Goal: Communication & Community: Answer question/provide support

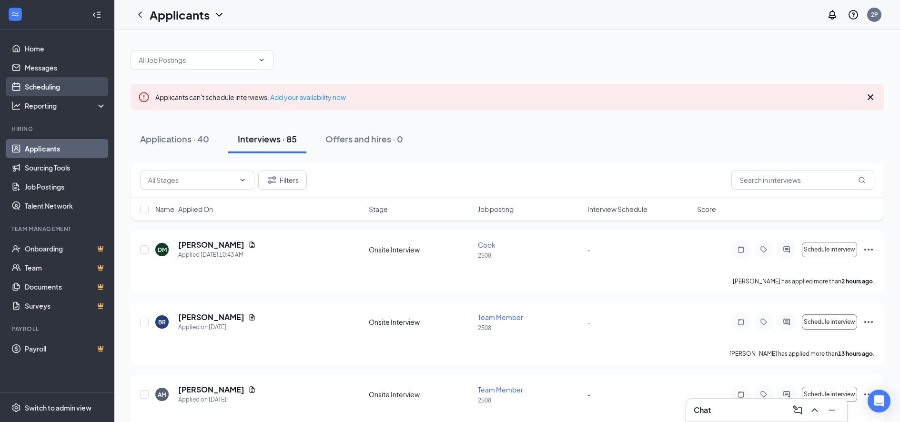
click at [53, 83] on link "Scheduling" at bounding box center [65, 86] width 81 height 19
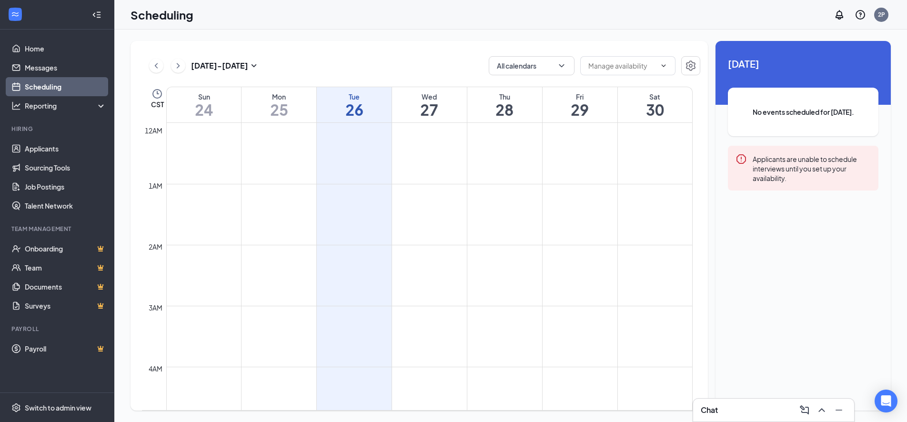
scroll to position [468, 0]
click at [422, 104] on h1 "27" at bounding box center [429, 110] width 75 height 16
click at [368, 108] on h1 "26" at bounding box center [354, 110] width 75 height 16
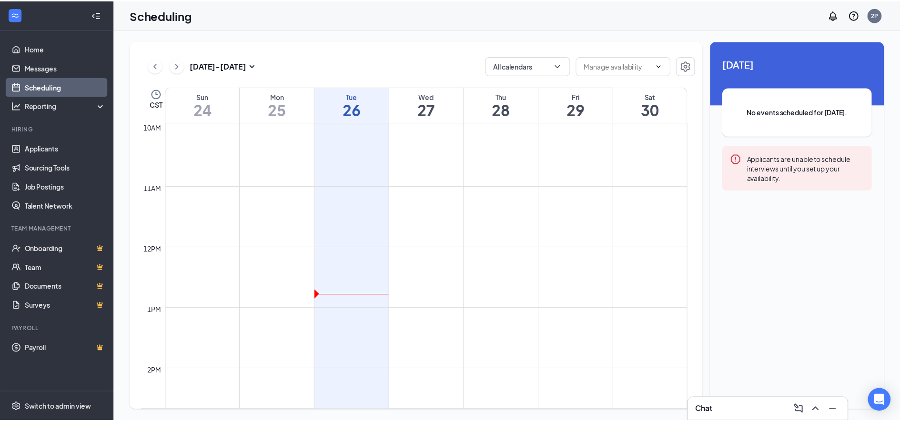
scroll to position [557, 0]
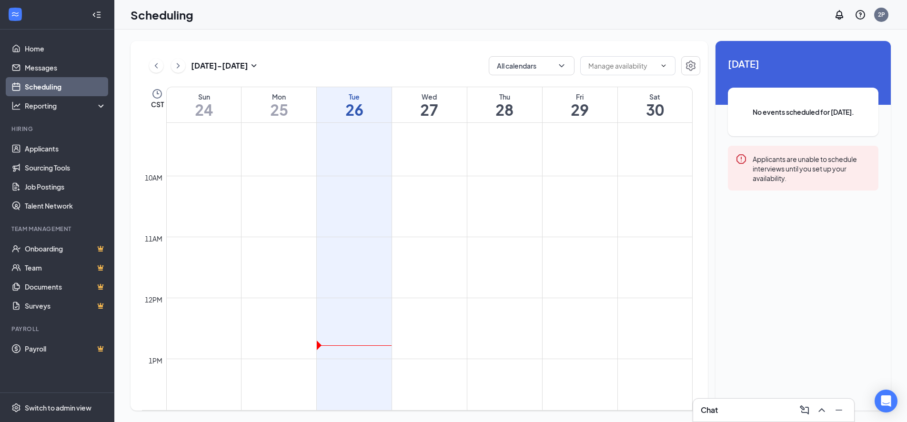
click at [419, 107] on h1 "27" at bounding box center [429, 110] width 75 height 16
click at [377, 105] on h1 "26" at bounding box center [354, 110] width 75 height 16
click at [54, 53] on link "Home" at bounding box center [65, 48] width 81 height 19
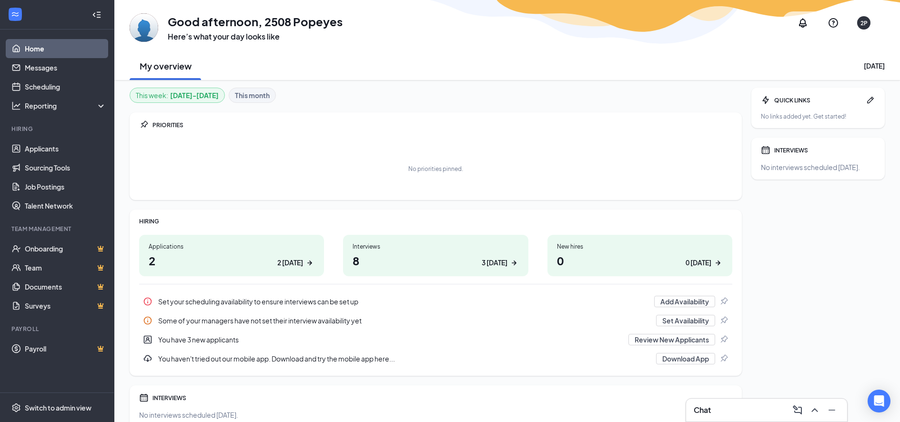
click at [193, 337] on div "You have 3 new applicants" at bounding box center [390, 340] width 465 height 10
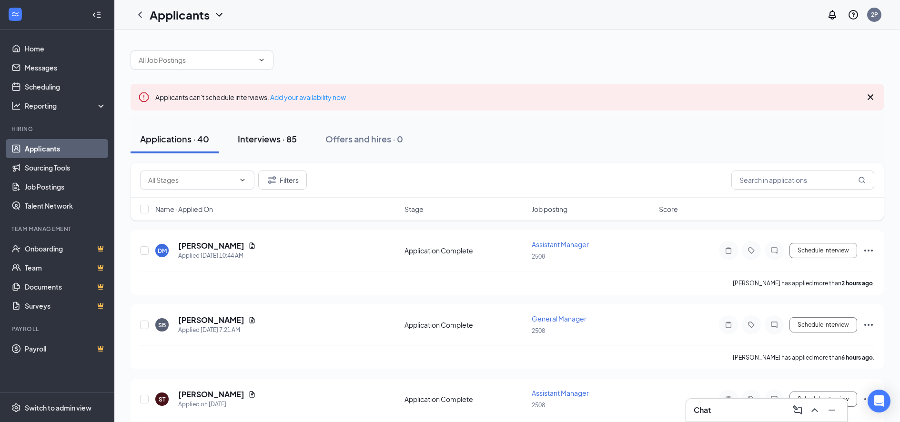
click at [268, 134] on div "Interviews · 85" at bounding box center [267, 139] width 59 height 12
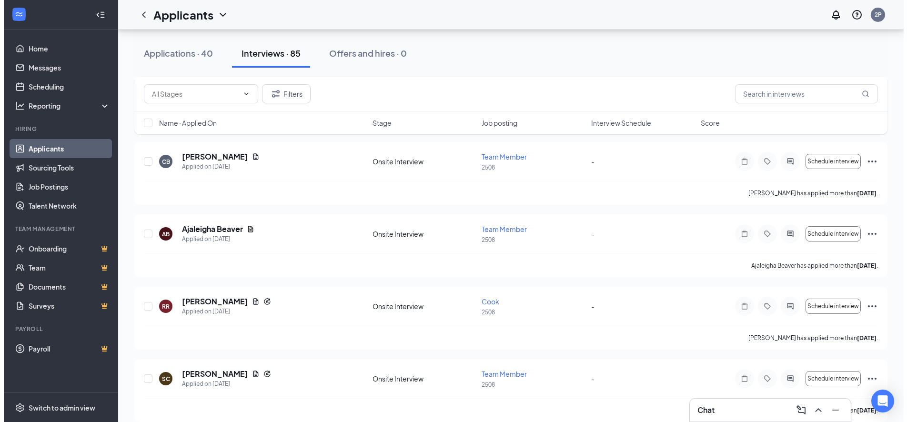
scroll to position [572, 0]
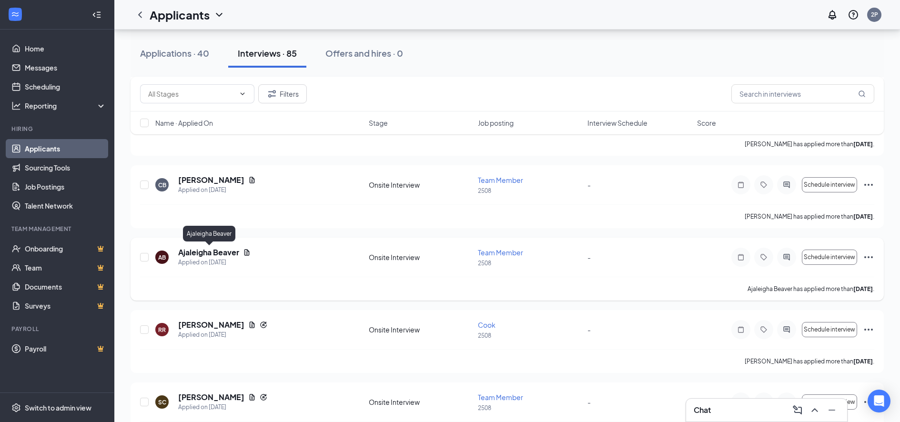
click at [214, 253] on h5 "Ajaleigha Beaver" at bounding box center [208, 252] width 61 height 10
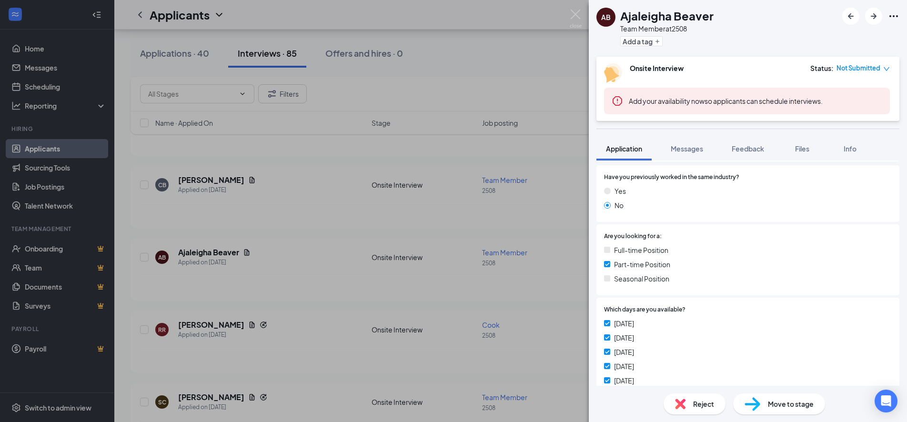
scroll to position [191, 0]
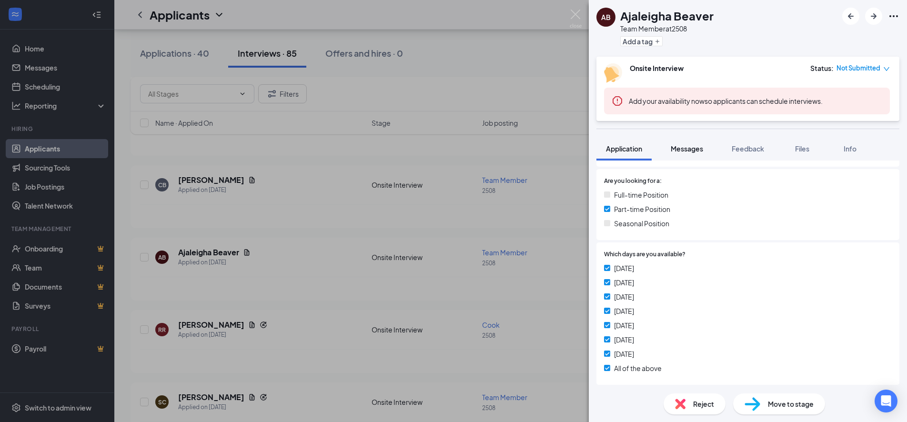
click at [680, 144] on span "Messages" at bounding box center [687, 148] width 32 height 9
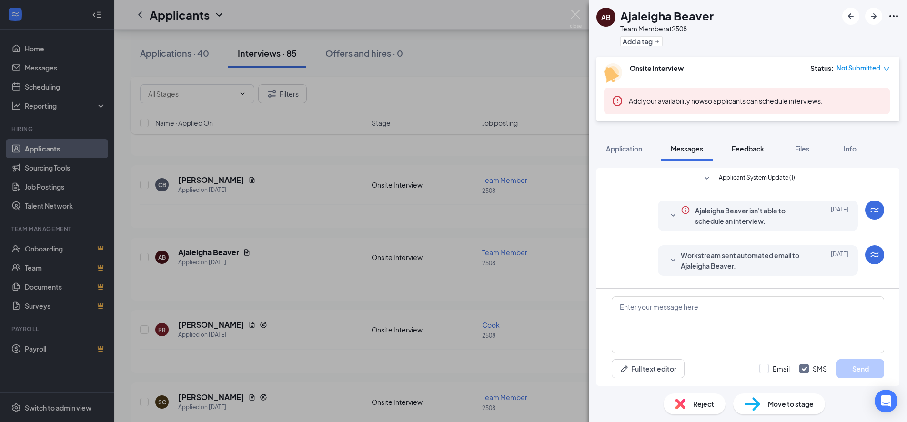
click at [757, 145] on span "Feedback" at bounding box center [748, 148] width 32 height 9
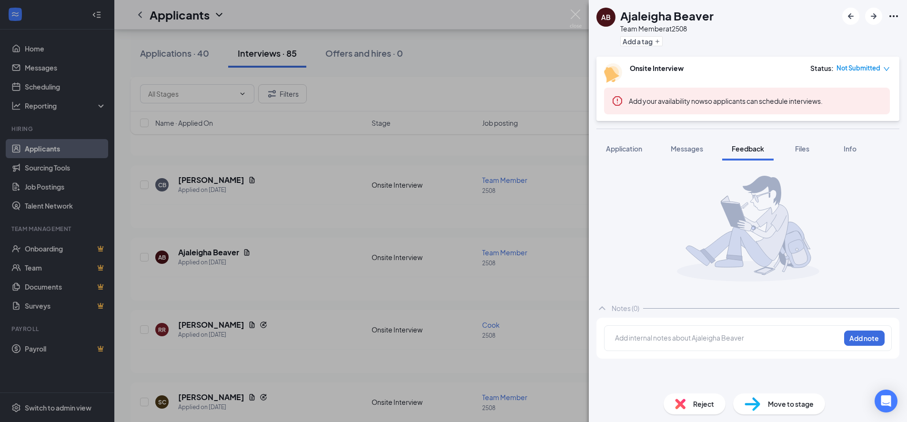
click at [806, 145] on span "Files" at bounding box center [802, 148] width 14 height 9
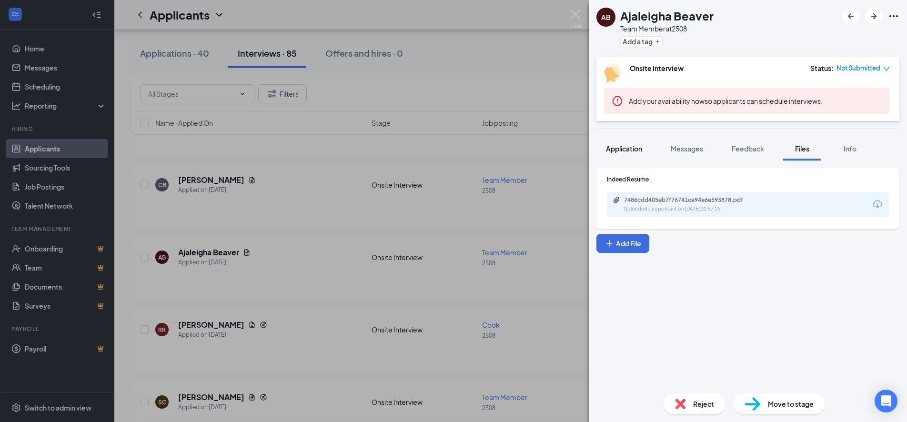
drag, startPoint x: 644, startPoint y: 158, endPoint x: 635, endPoint y: 124, distance: 35.5
click at [644, 156] on button "Application" at bounding box center [624, 149] width 55 height 24
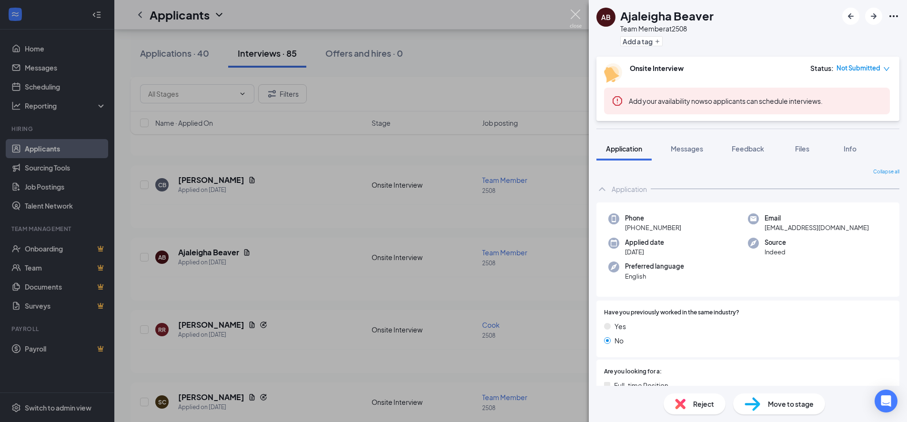
drag, startPoint x: 577, startPoint y: 15, endPoint x: 432, endPoint y: 206, distance: 239.8
click at [577, 15] on img at bounding box center [576, 19] width 12 height 19
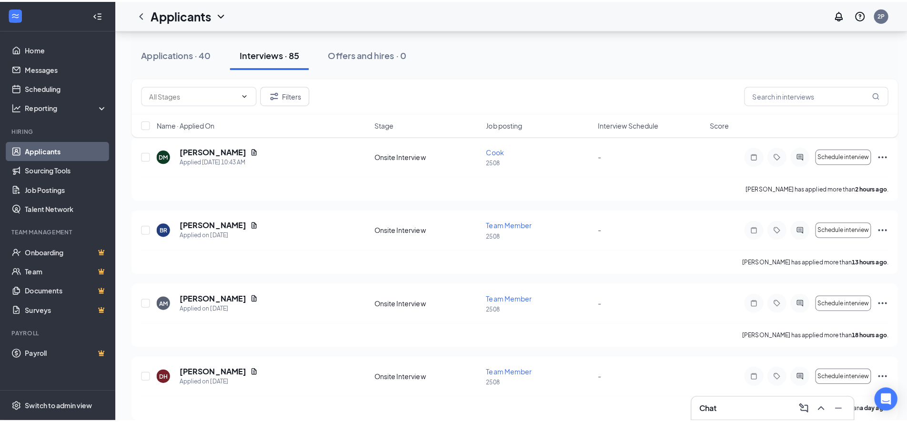
scroll to position [48, 0]
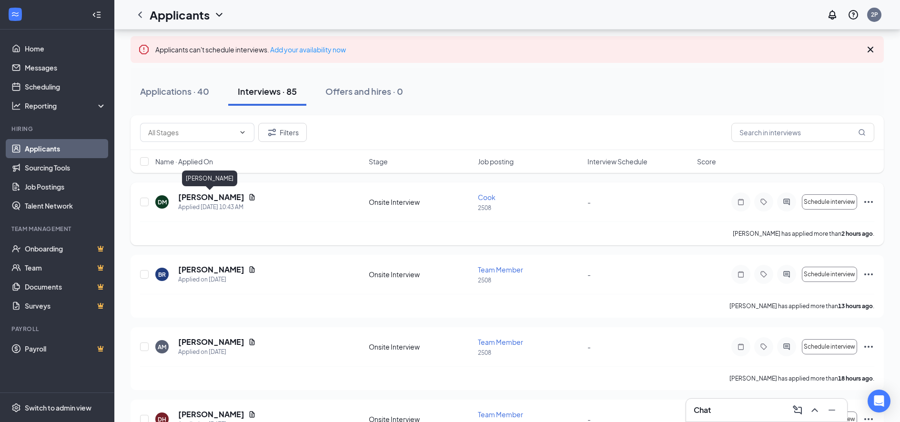
click at [215, 193] on h5 "[PERSON_NAME]" at bounding box center [211, 197] width 66 height 10
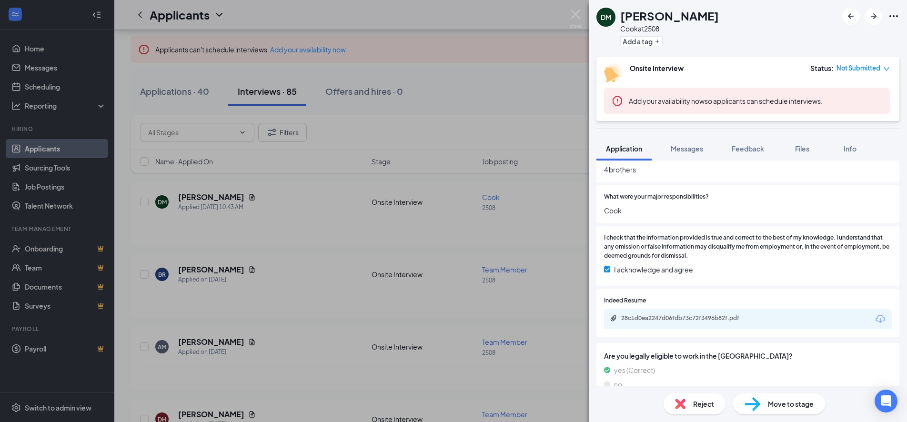
scroll to position [391, 0]
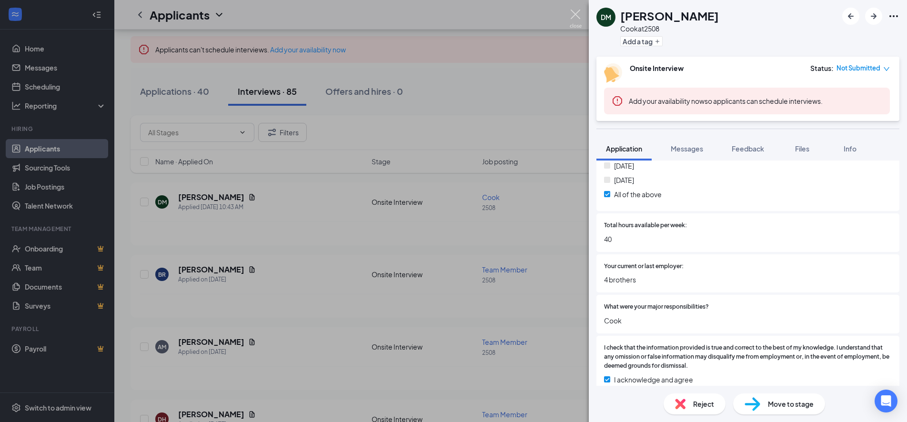
click at [579, 14] on img at bounding box center [576, 19] width 12 height 19
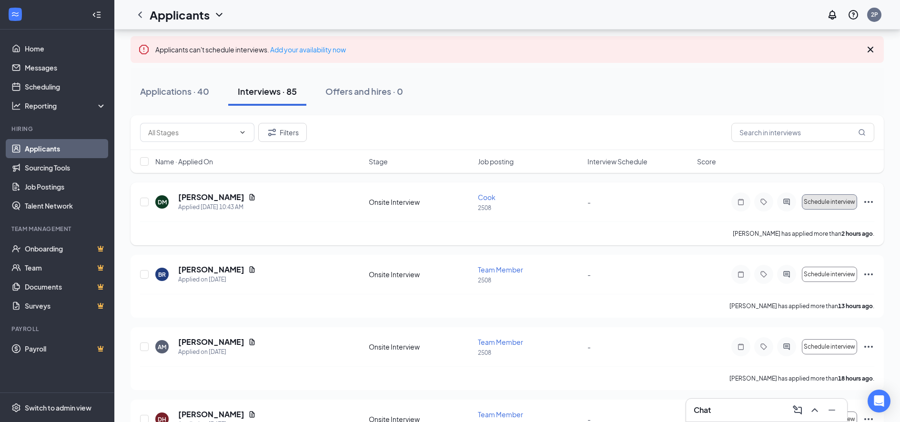
click at [825, 201] on span "Schedule interview" at bounding box center [829, 202] width 51 height 7
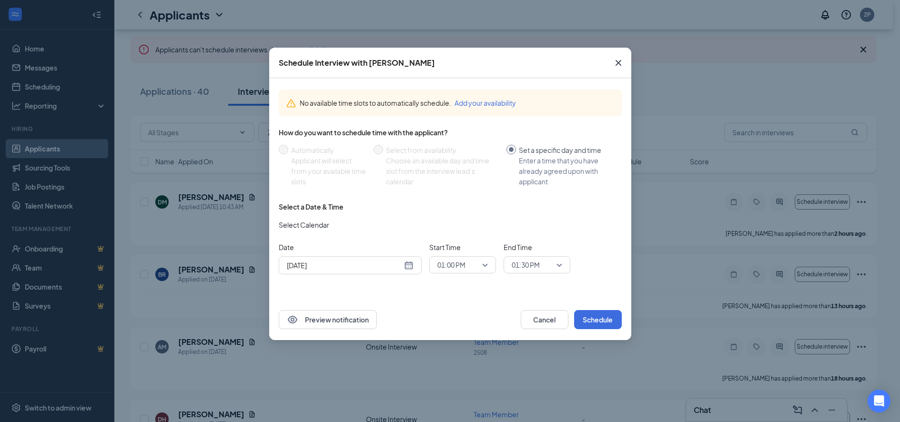
click at [621, 60] on icon "Cross" at bounding box center [618, 62] width 11 height 11
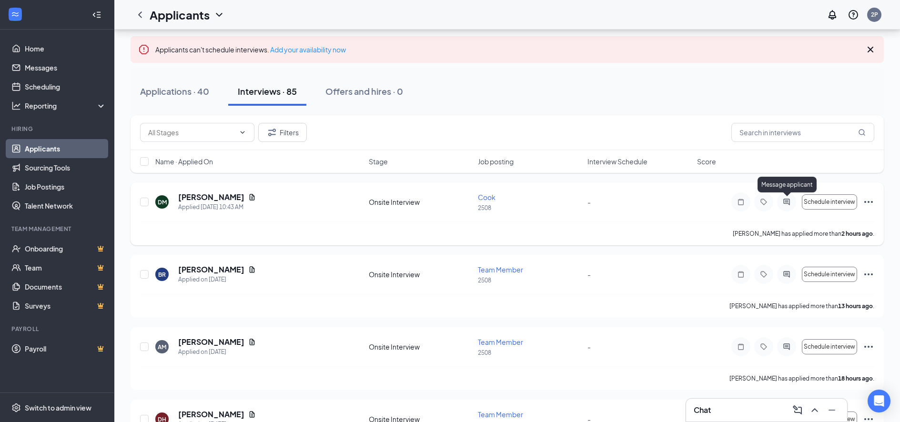
click at [790, 202] on icon "ActiveChat" at bounding box center [786, 202] width 6 height 6
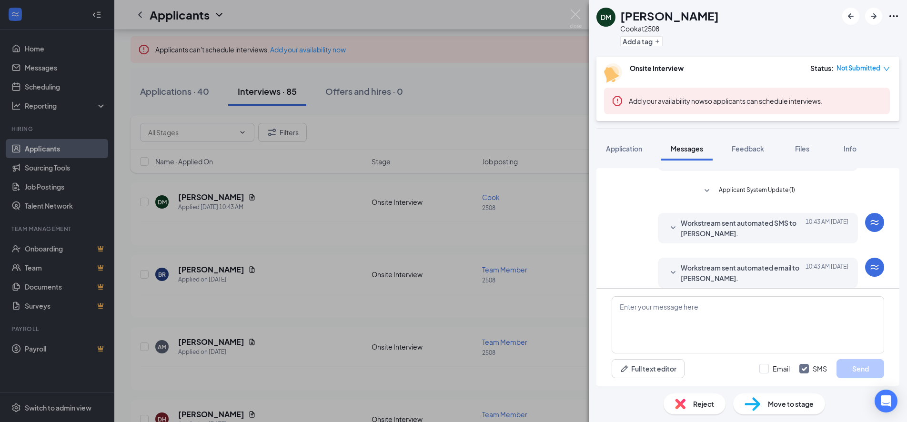
scroll to position [70, 0]
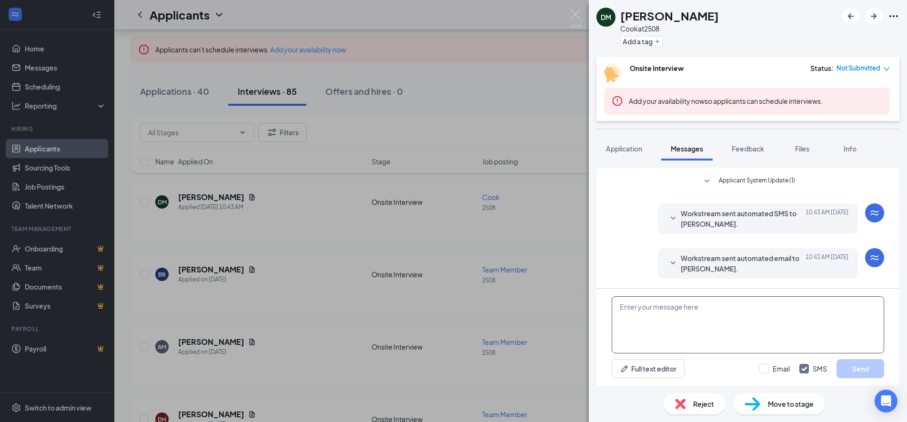
click at [758, 316] on textarea at bounding box center [748, 324] width 273 height 57
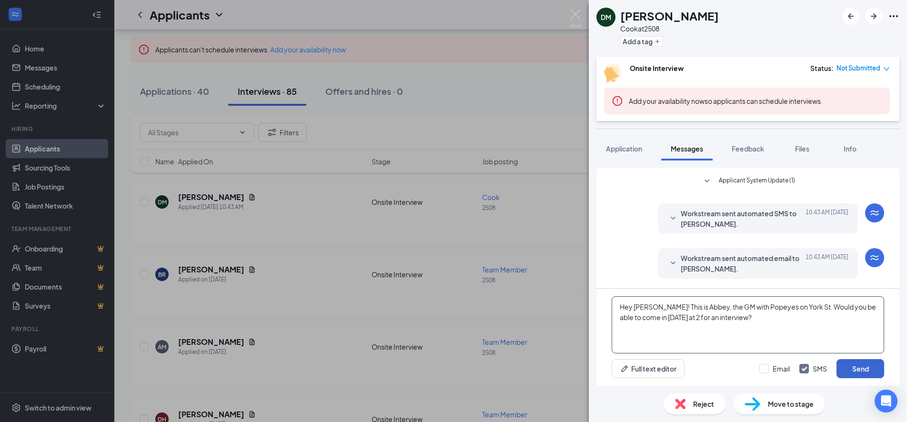
type textarea "Hey [PERSON_NAME]! This is Abbey, the GM with Popeyes on York St. Would you be …"
click at [863, 370] on button "Send" at bounding box center [861, 368] width 48 height 19
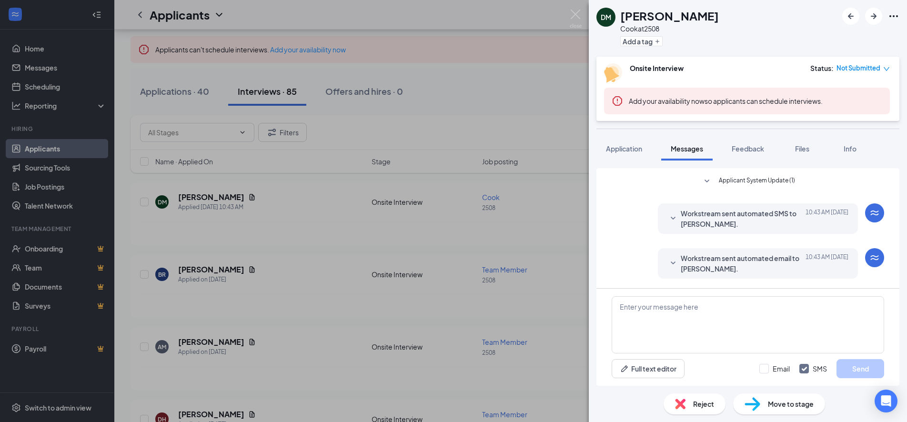
scroll to position [152, 0]
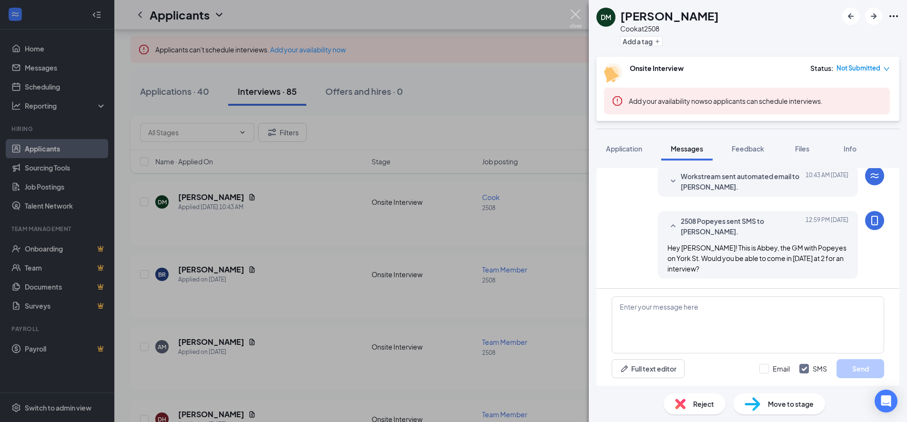
click at [580, 15] on img at bounding box center [576, 19] width 12 height 19
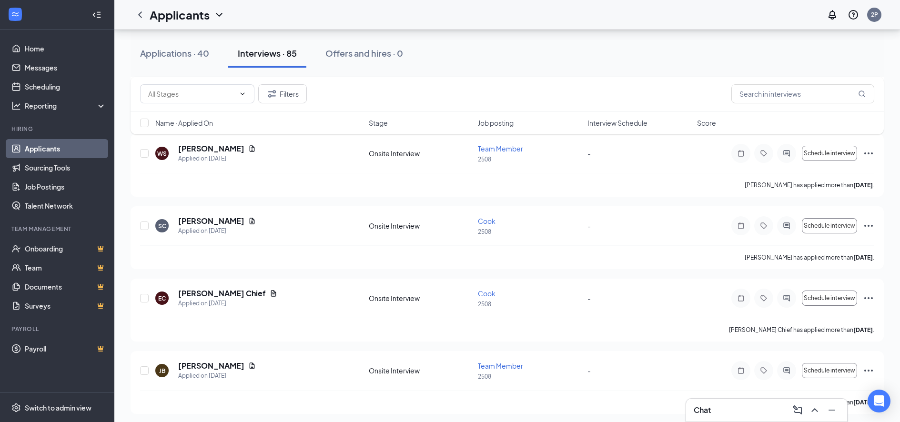
scroll to position [1191, 0]
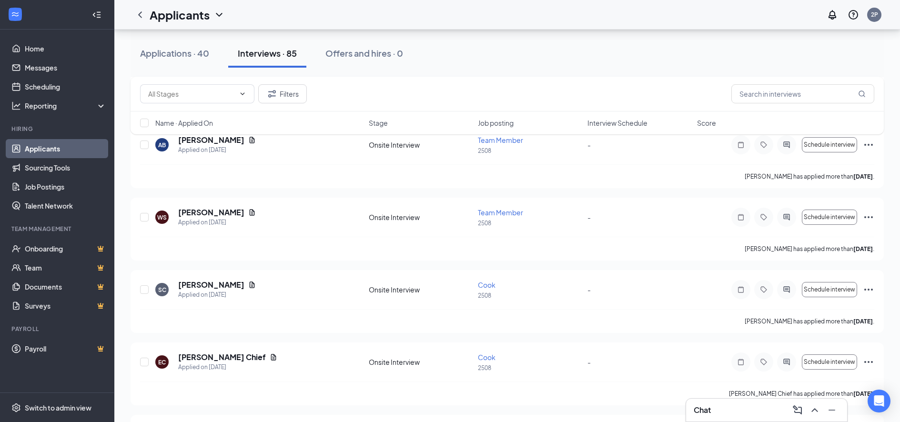
click at [741, 412] on div "Chat" at bounding box center [767, 410] width 146 height 15
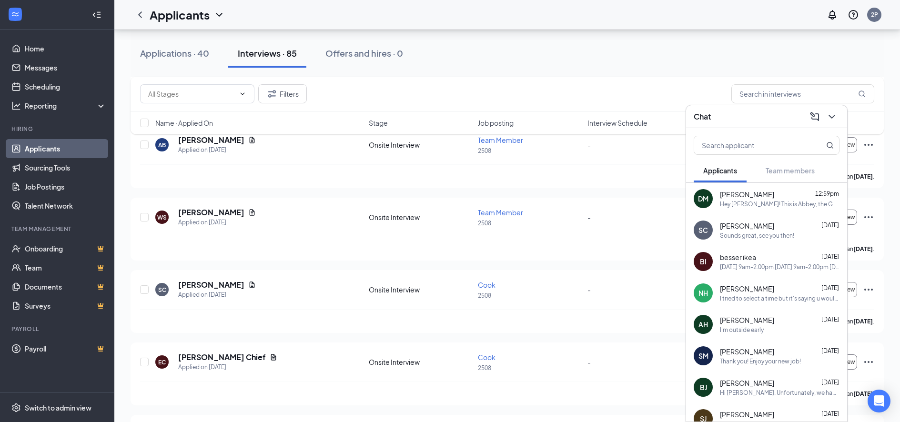
click at [767, 233] on div "Sounds great, see you then!" at bounding box center [757, 236] width 74 height 8
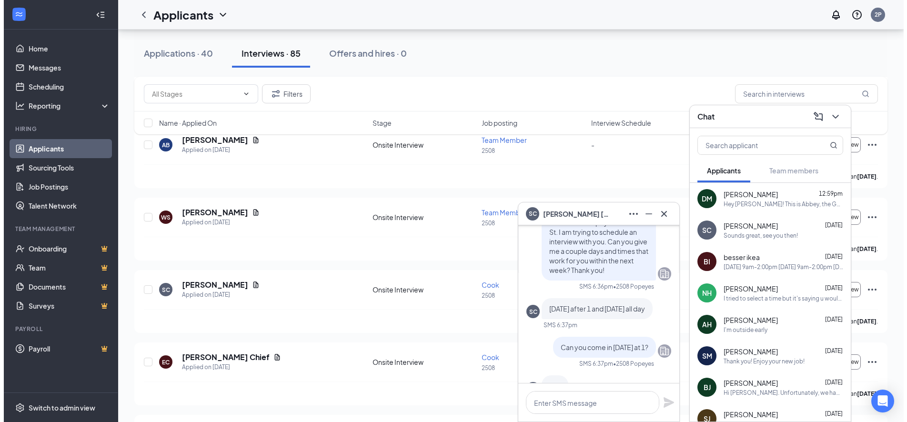
scroll to position [-191, 0]
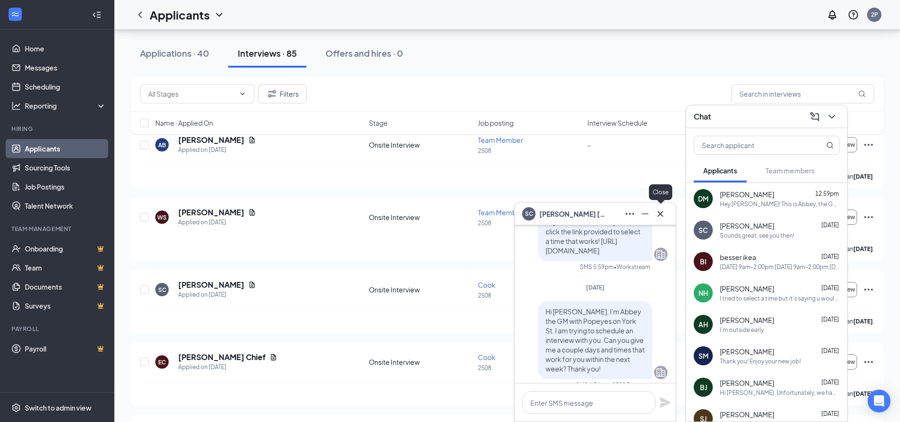
click at [662, 217] on icon "Cross" at bounding box center [660, 213] width 11 height 11
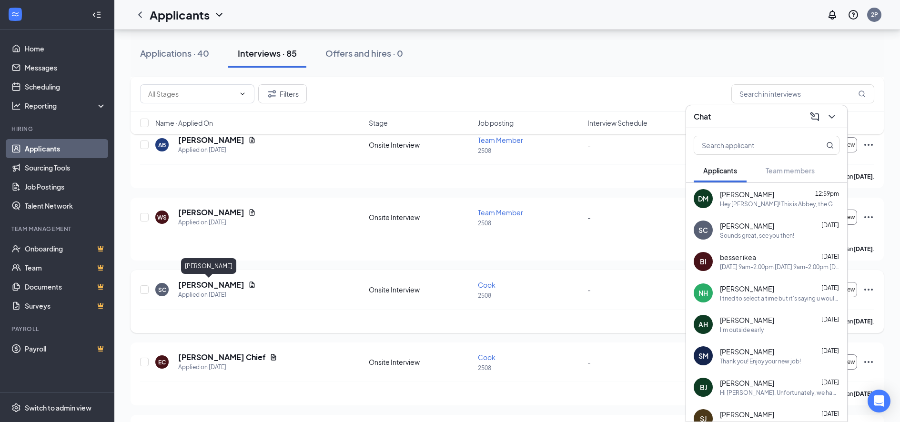
click at [223, 284] on h5 "[PERSON_NAME]" at bounding box center [211, 285] width 66 height 10
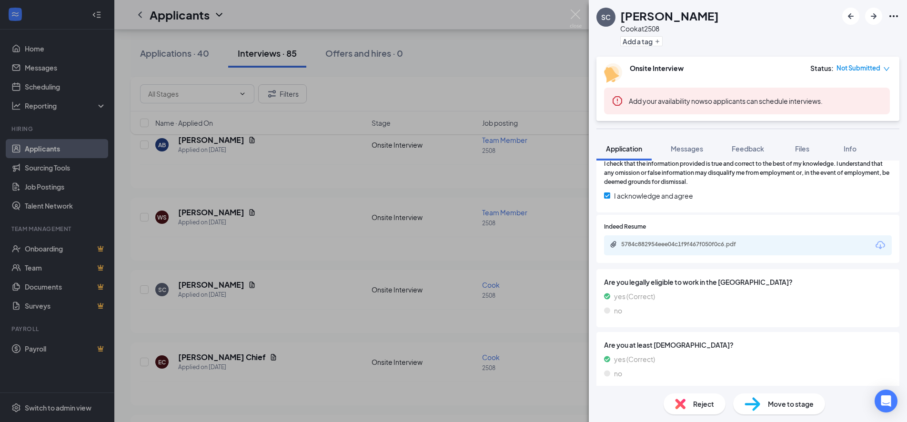
scroll to position [555, 0]
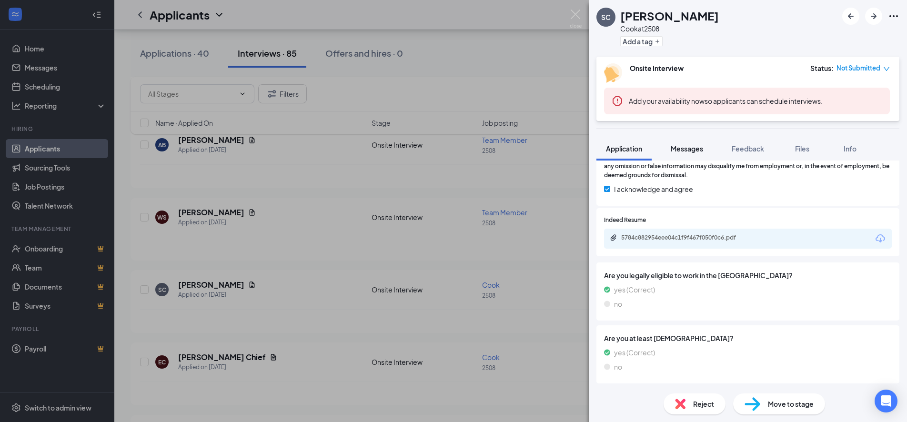
click at [680, 156] on button "Messages" at bounding box center [686, 149] width 51 height 24
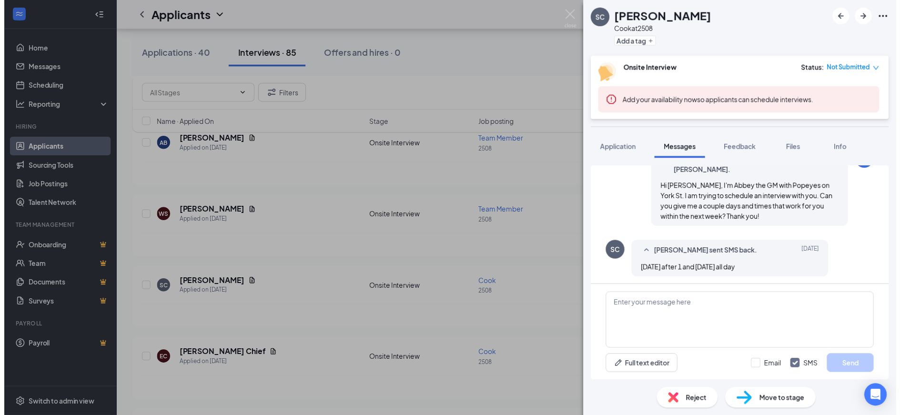
scroll to position [387, 0]
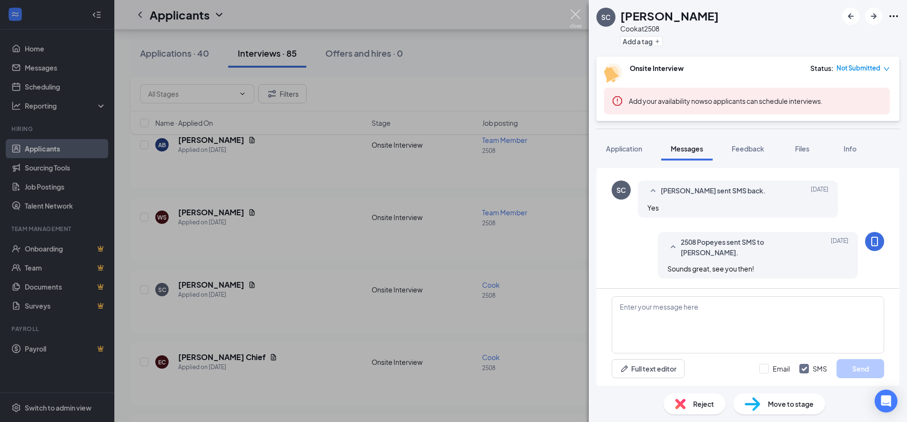
click at [575, 11] on img at bounding box center [576, 19] width 12 height 19
